Goal: Task Accomplishment & Management: Find specific page/section

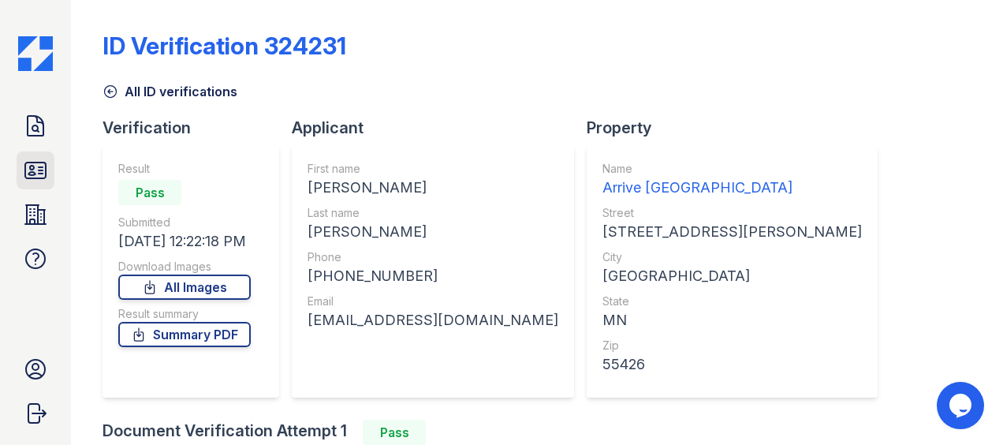
click at [25, 178] on icon at bounding box center [35, 170] width 20 height 16
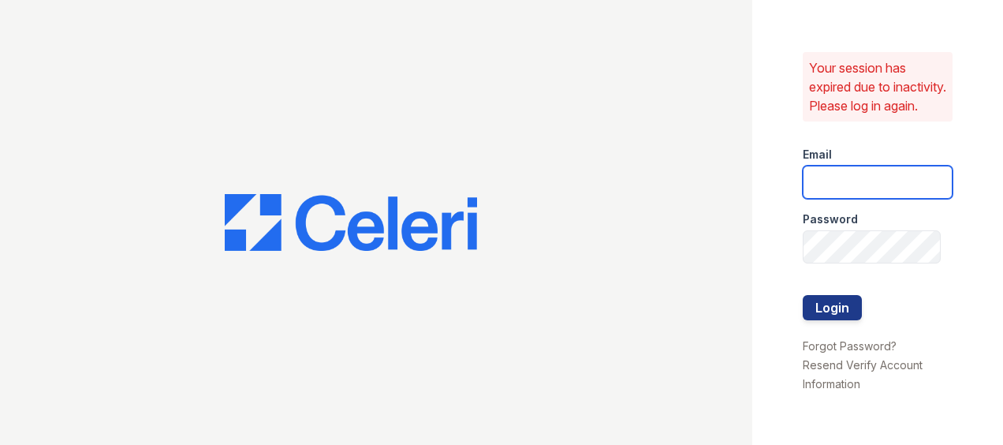
type input "[EMAIL_ADDRESS][DOMAIN_NAME]"
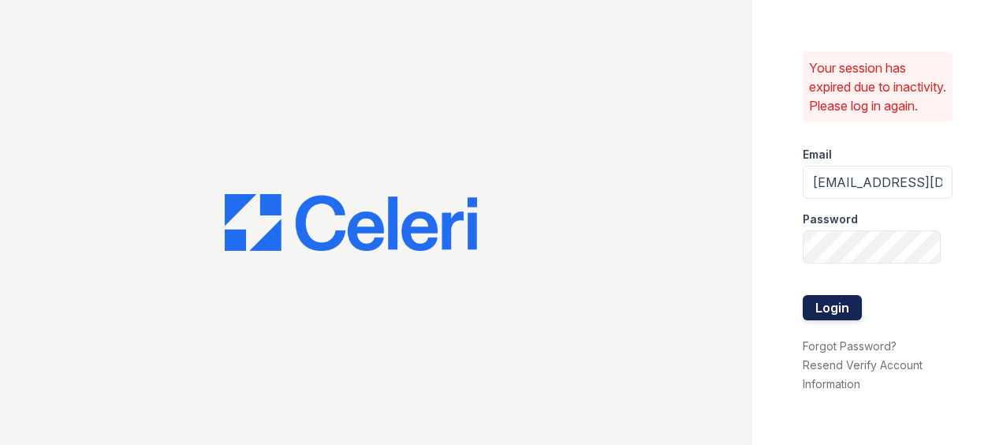
click at [832, 317] on button "Login" at bounding box center [831, 307] width 59 height 25
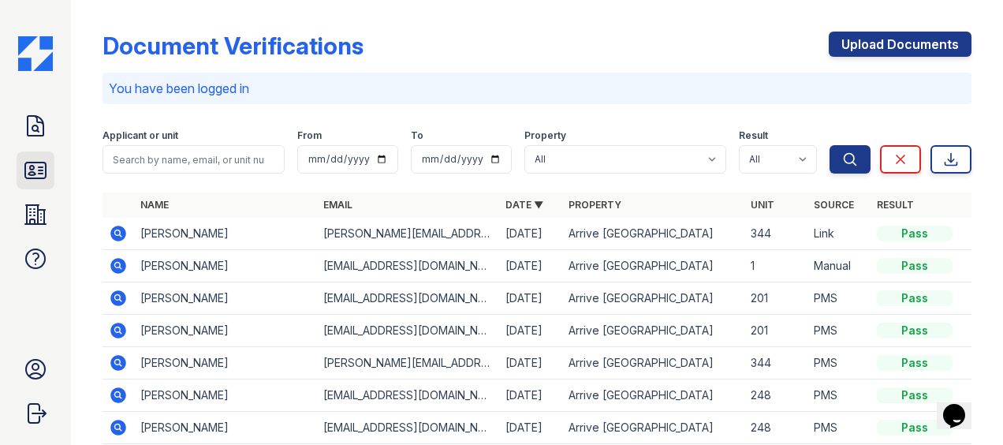
click at [37, 167] on icon at bounding box center [35, 170] width 25 height 25
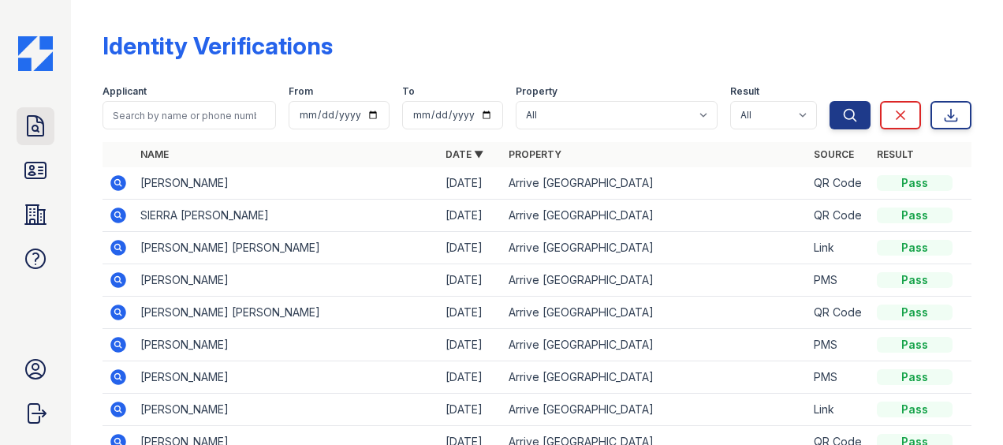
click at [38, 123] on icon at bounding box center [35, 126] width 25 height 25
